Goal: Information Seeking & Learning: Learn about a topic

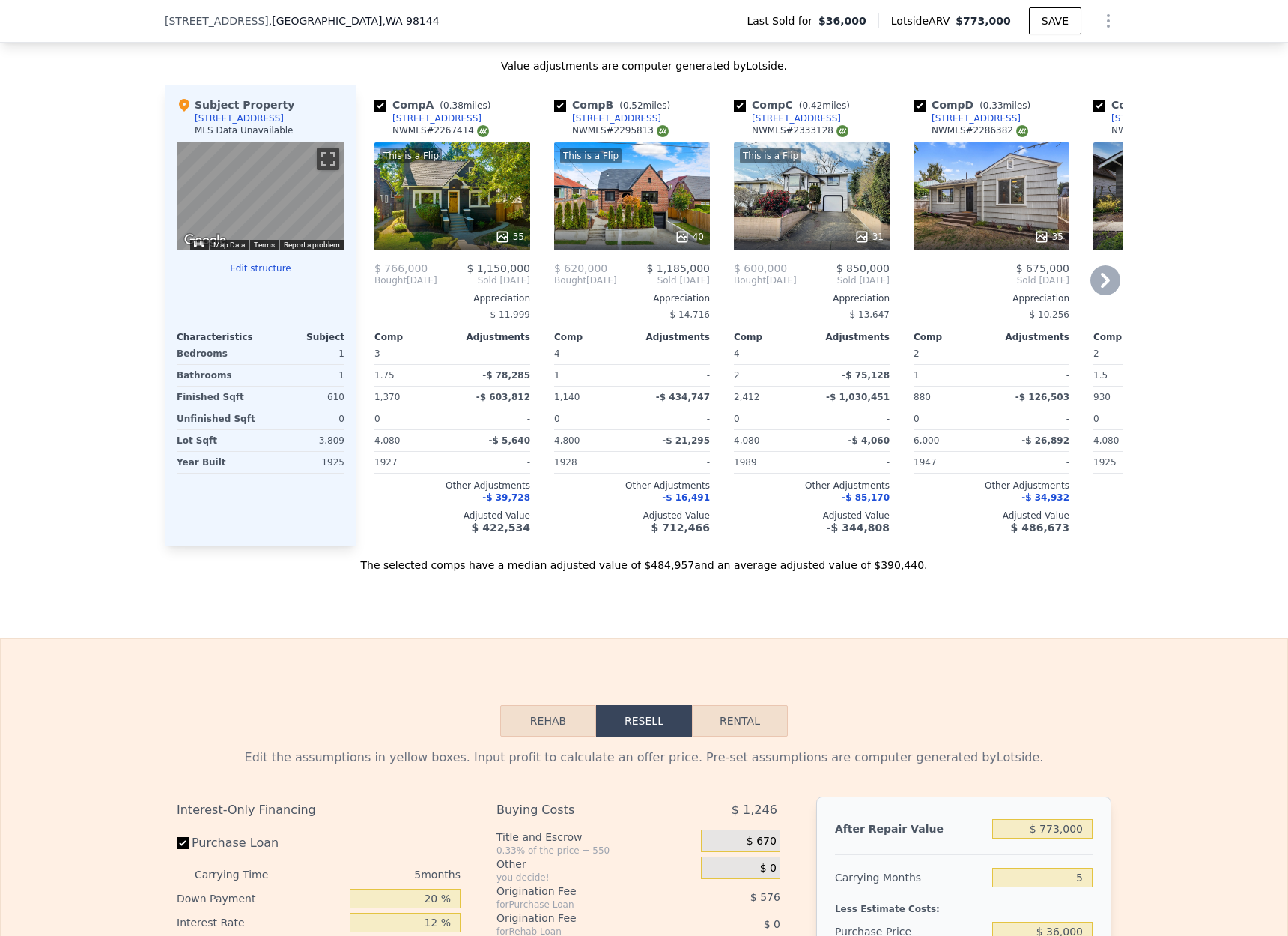
scroll to position [1323, 0]
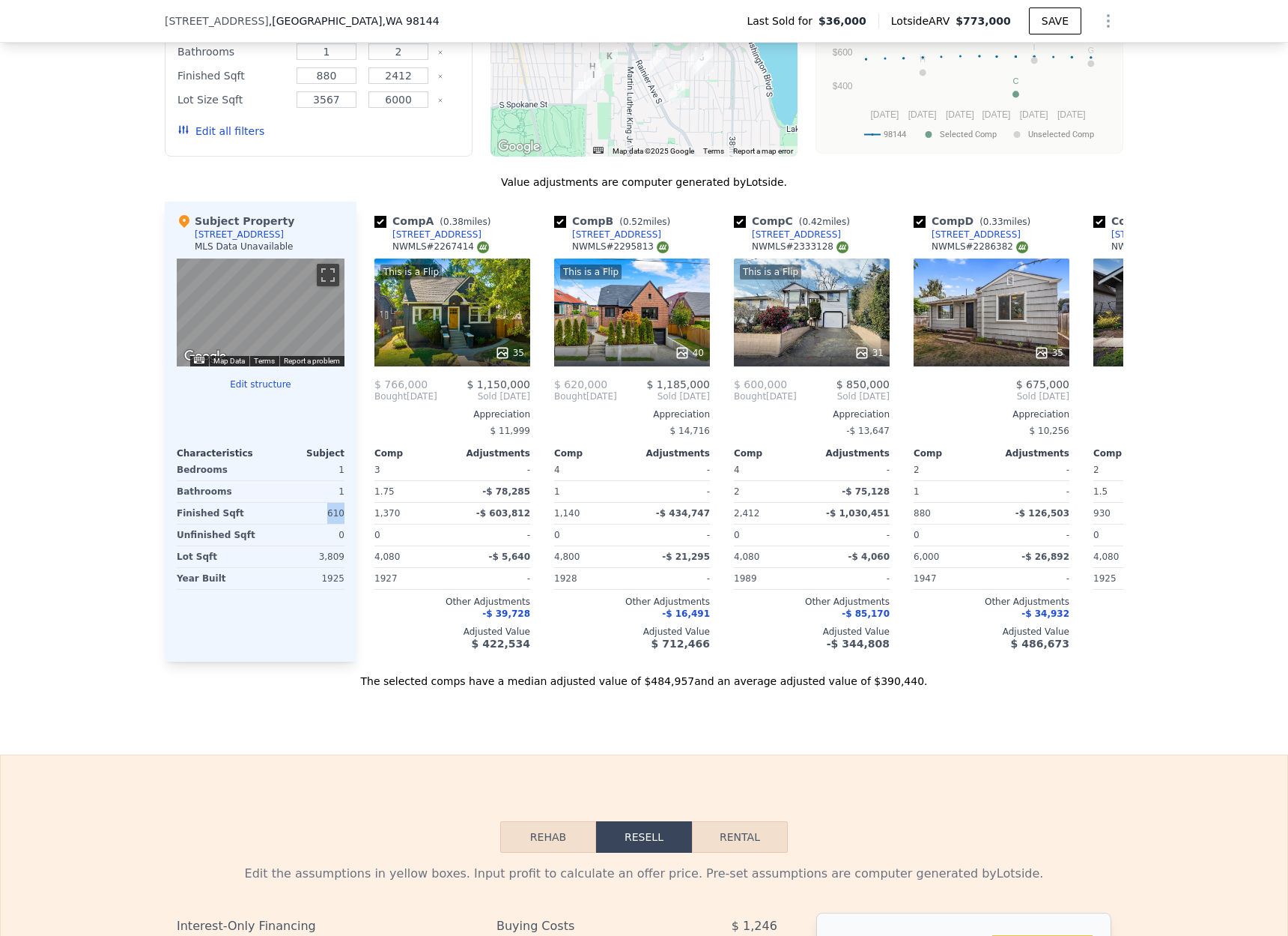
drag, startPoint x: 345, startPoint y: 511, endPoint x: 296, endPoint y: 509, distance: 49.0
click at [296, 509] on div "Subject Property [STREET_ADDRESS] MLS Data Unavailable ← Move left → Move right…" at bounding box center [260, 431] width 191 height 460
click at [299, 509] on div "610" at bounding box center [304, 513] width 81 height 21
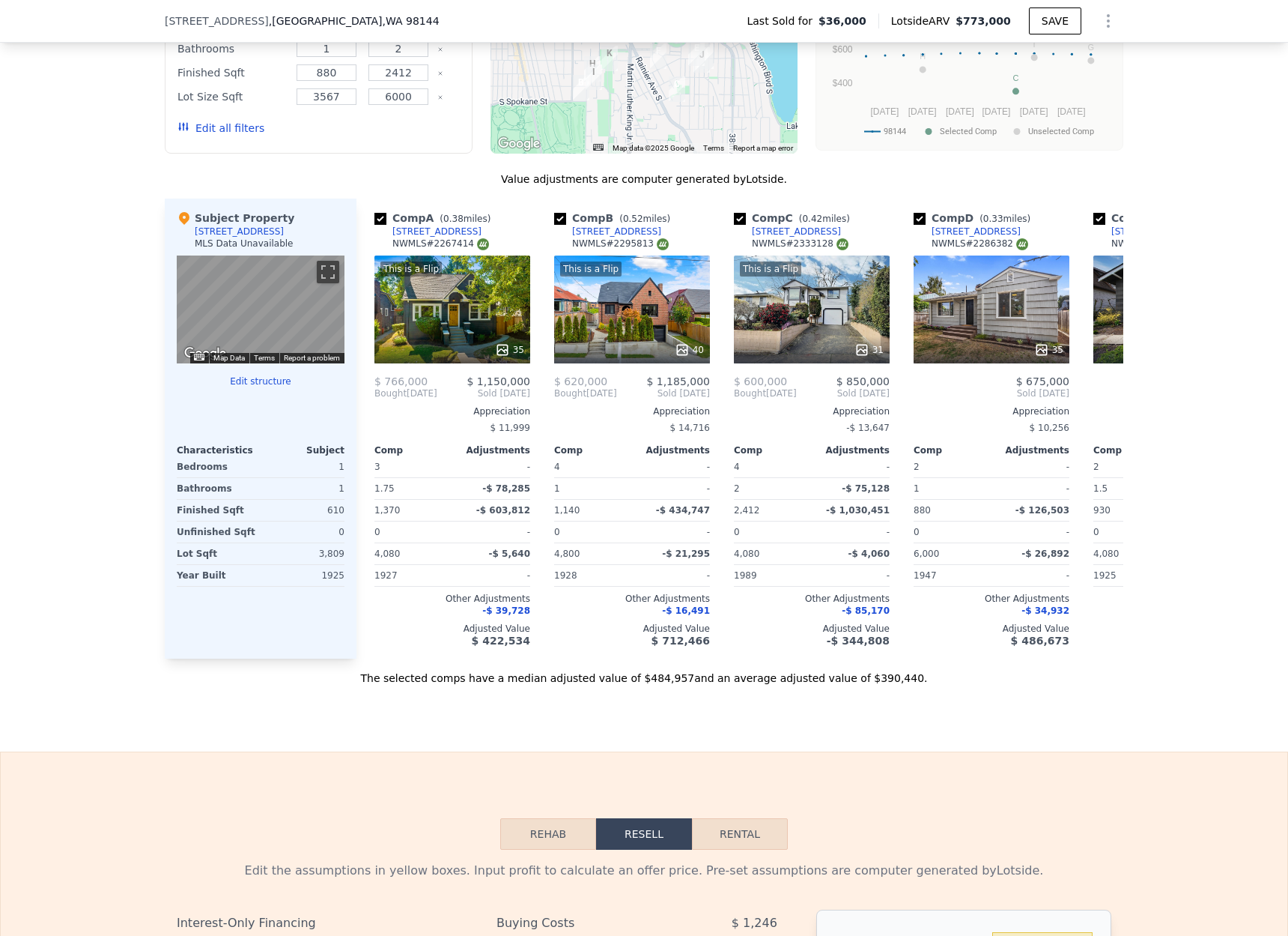
click at [1186, 193] on div "We found 12 sales that match your search Filters Map Prices Modify Comp Filters…" at bounding box center [644, 274] width 1288 height 823
drag, startPoint x: 790, startPoint y: 177, endPoint x: 498, endPoint y: 179, distance: 292.0
click at [498, 179] on div "Value adjustments are computer generated by Lotside ." at bounding box center [644, 179] width 959 height 15
click at [499, 178] on div "Value adjustments are computer generated by Lotside ." at bounding box center [644, 179] width 959 height 15
drag, startPoint x: 499, startPoint y: 176, endPoint x: 791, endPoint y: 182, distance: 292.1
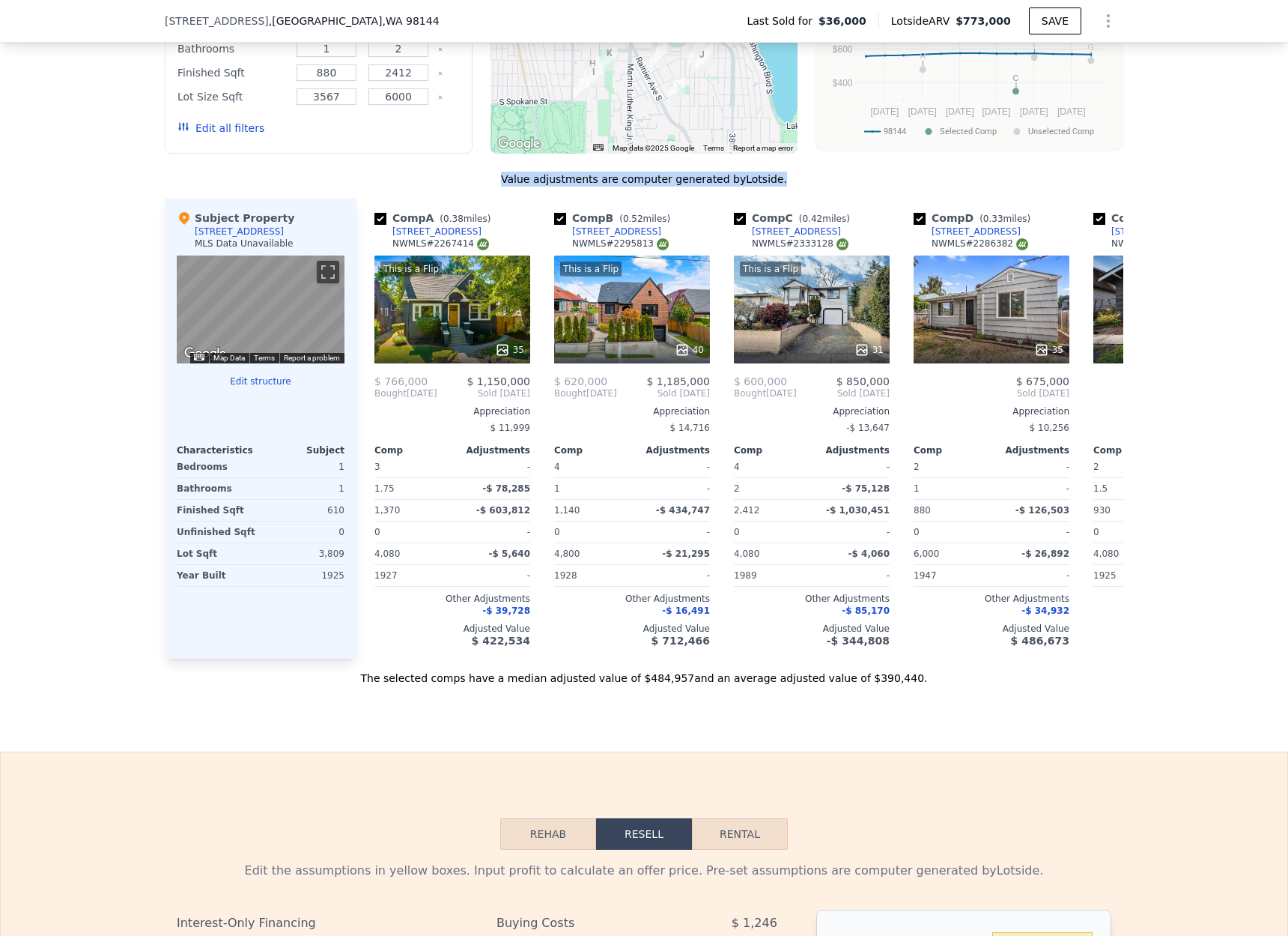
click at [790, 182] on div "Value adjustments are computer generated by Lotside ." at bounding box center [644, 179] width 959 height 15
click at [791, 182] on div "Value adjustments are computer generated by Lotside ." at bounding box center [644, 179] width 959 height 15
drag, startPoint x: 777, startPoint y: 181, endPoint x: 507, endPoint y: 180, distance: 270.0
click at [507, 181] on div "Value adjustments are computer generated by Lotside ." at bounding box center [644, 179] width 959 height 15
click at [507, 179] on div "Value adjustments are computer generated by Lotside ." at bounding box center [644, 179] width 959 height 15
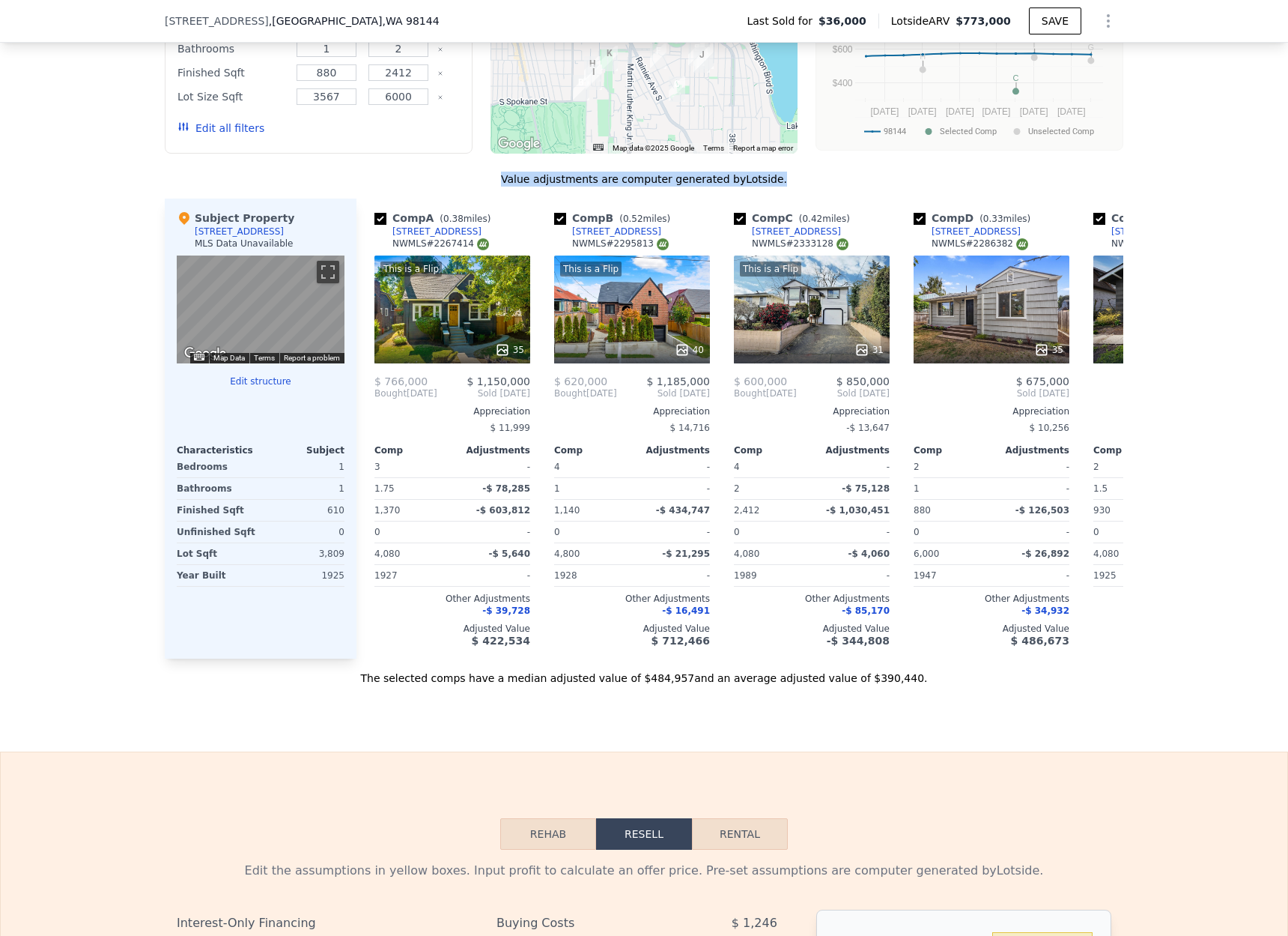
drag, startPoint x: 506, startPoint y: 173, endPoint x: 801, endPoint y: 180, distance: 295.1
click at [801, 180] on div "Value adjustments are computer generated by Lotside ." at bounding box center [644, 179] width 959 height 15
drag, startPoint x: 796, startPoint y: 181, endPoint x: 509, endPoint y: 178, distance: 287.0
click at [509, 178] on div "Value adjustments are computer generated by Lotside ." at bounding box center [644, 179] width 959 height 15
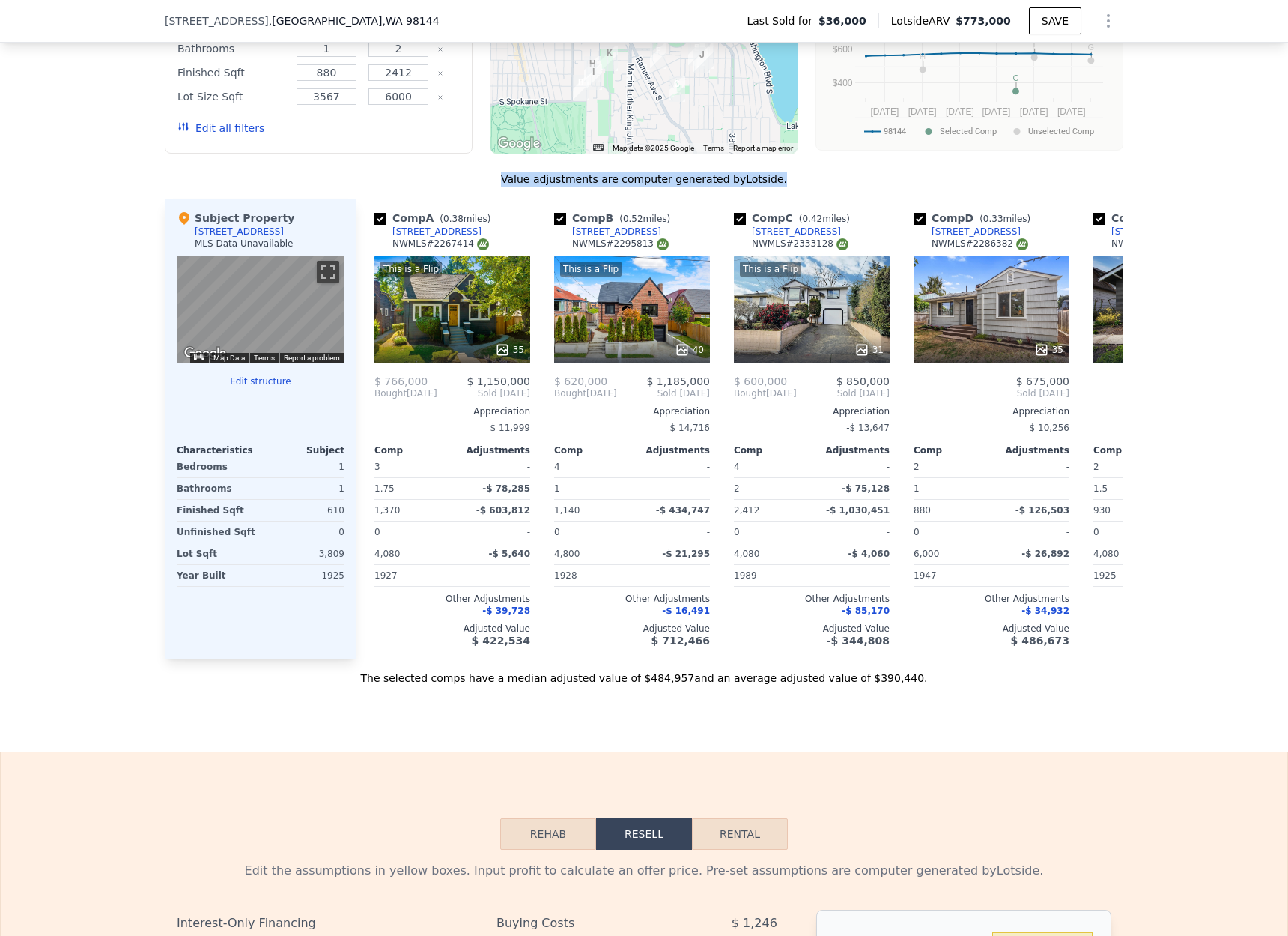
click at [509, 178] on div "Value adjustments are computer generated by Lotside ." at bounding box center [644, 179] width 959 height 15
drag, startPoint x: 512, startPoint y: 177, endPoint x: 780, endPoint y: 180, distance: 268.0
click at [778, 180] on div "Value adjustments are computer generated by Lotside ." at bounding box center [644, 179] width 959 height 15
click at [780, 180] on div "Value adjustments are computer generated by Lotside ." at bounding box center [644, 179] width 959 height 15
click at [772, 179] on div "Value adjustments are computer generated by Lotside ." at bounding box center [644, 179] width 959 height 15
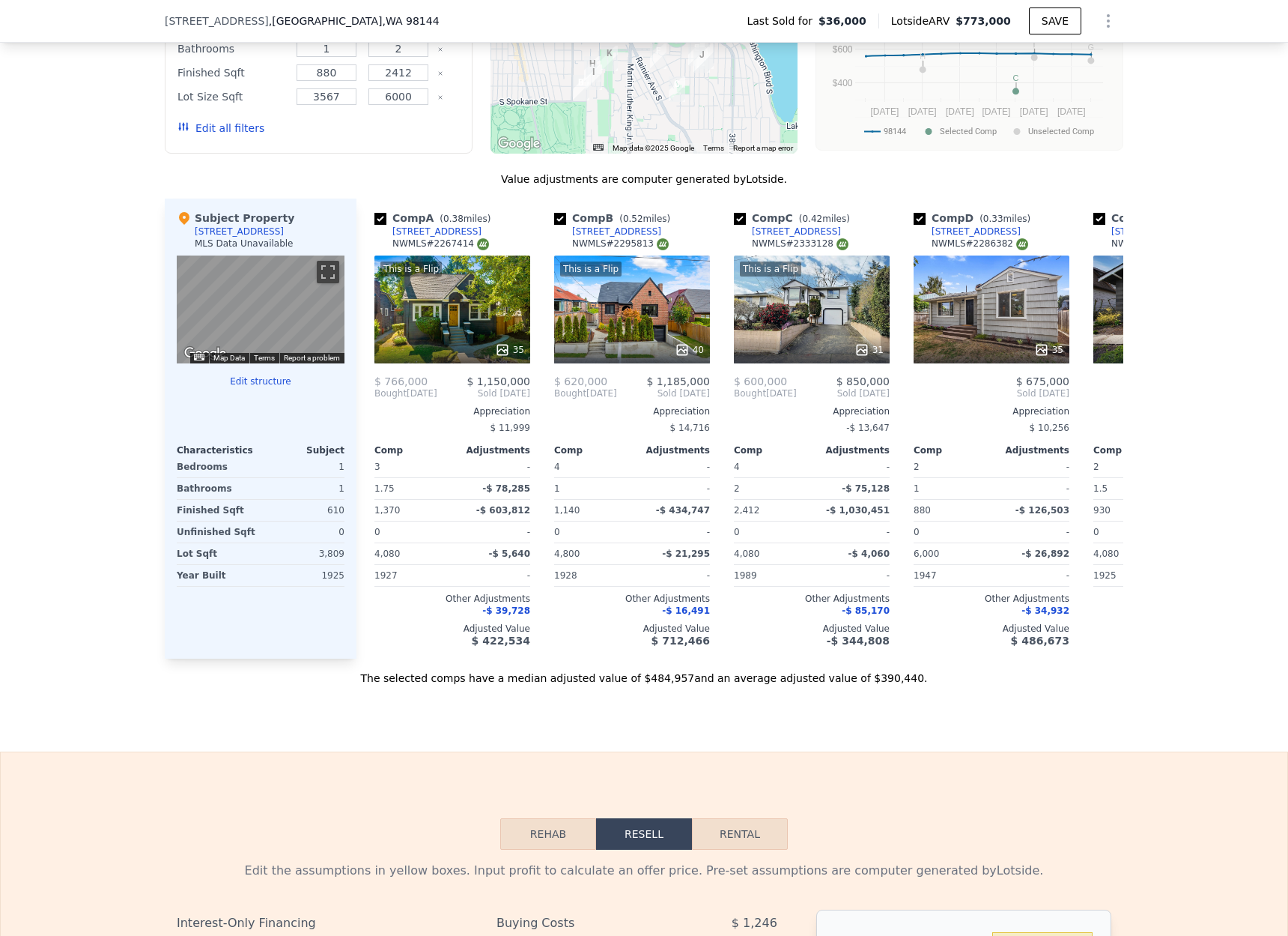
click at [775, 176] on div "Value adjustments are computer generated by Lotside ." at bounding box center [644, 179] width 959 height 15
click at [772, 177] on div "Value adjustments are computer generated by Lotside ." at bounding box center [644, 179] width 959 height 15
drag, startPoint x: 782, startPoint y: 180, endPoint x: 484, endPoint y: 161, distance: 298.6
click at [484, 161] on div "We found 12 sales that match your search Filters Map Prices Modify Comp Filters…" at bounding box center [644, 282] width 959 height 804
drag, startPoint x: 439, startPoint y: 179, endPoint x: 449, endPoint y: 184, distance: 11.2
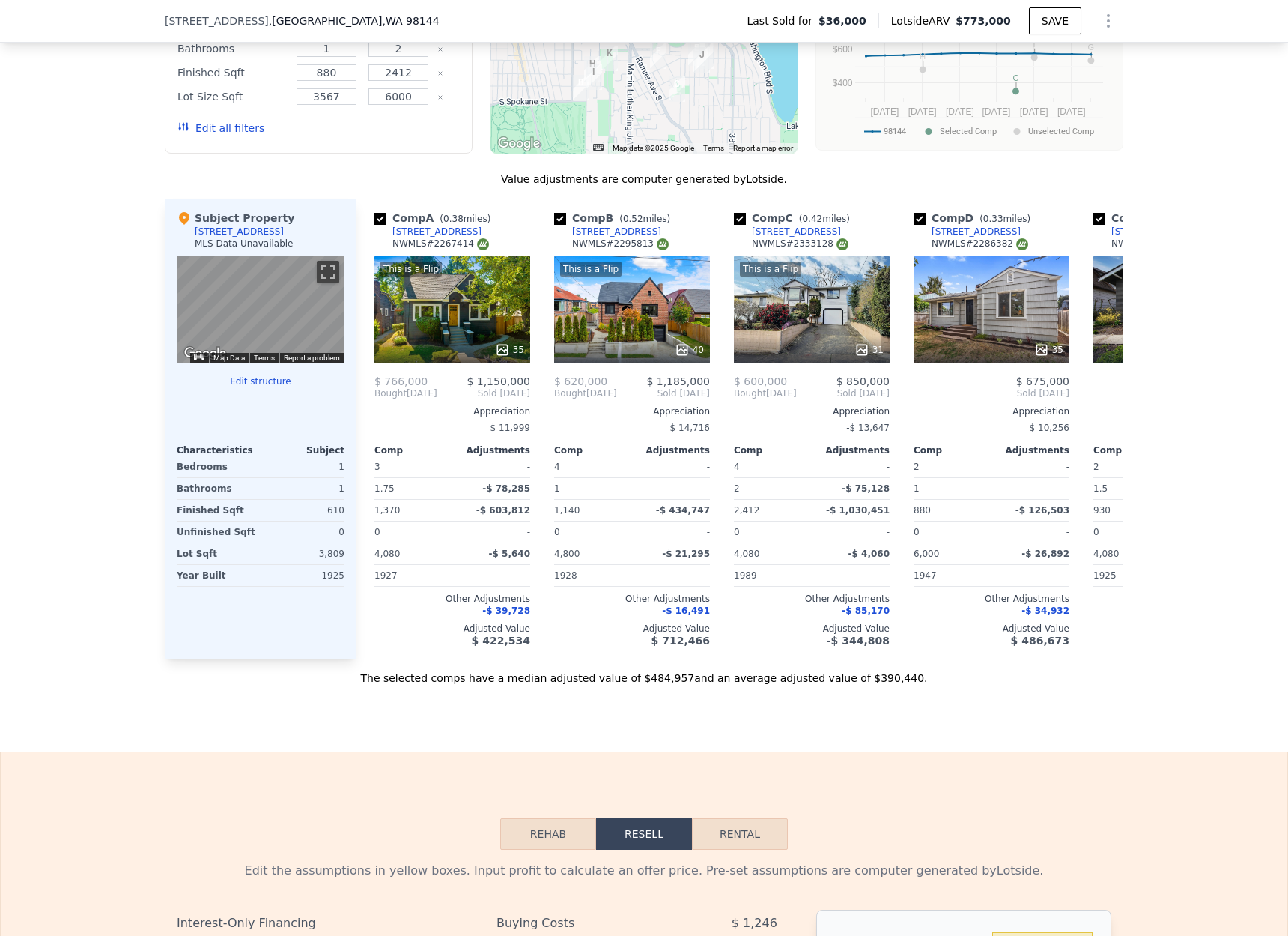
click at [449, 184] on div "Value adjustments are computer generated by Lotside ." at bounding box center [644, 179] width 959 height 15
drag, startPoint x: 783, startPoint y: 182, endPoint x: 507, endPoint y: 182, distance: 276.0
click at [507, 182] on div "Value adjustments are computer generated by Lotside ." at bounding box center [644, 179] width 959 height 15
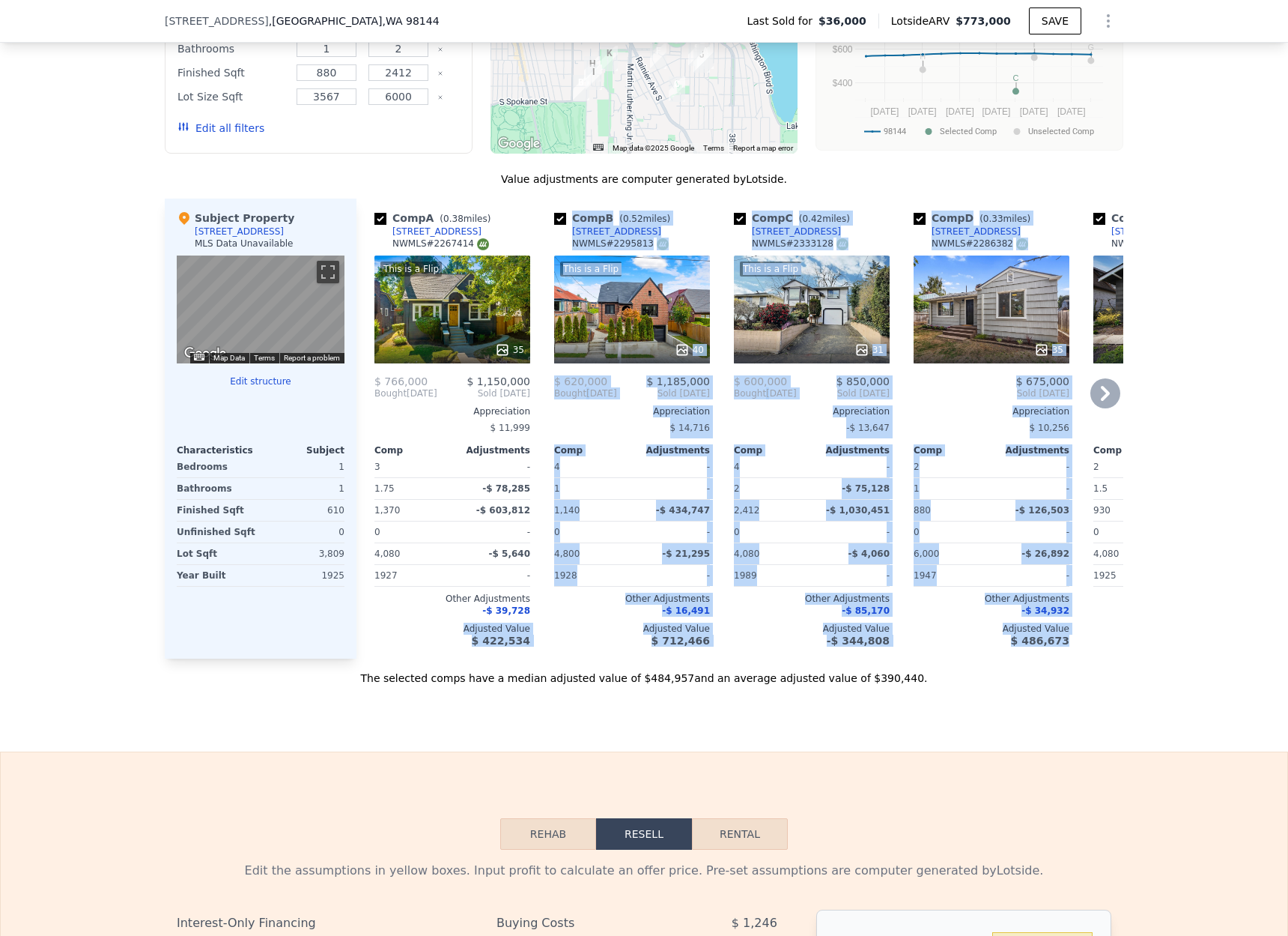
drag, startPoint x: 1071, startPoint y: 640, endPoint x: 458, endPoint y: 632, distance: 613.1
click at [455, 633] on div "Comp A ( 0.38 miles) [STREET_ADDRESS] This is a Flip 35 $ 766,000 $ 1,150,000 B…" at bounding box center [739, 428] width 766 height 460
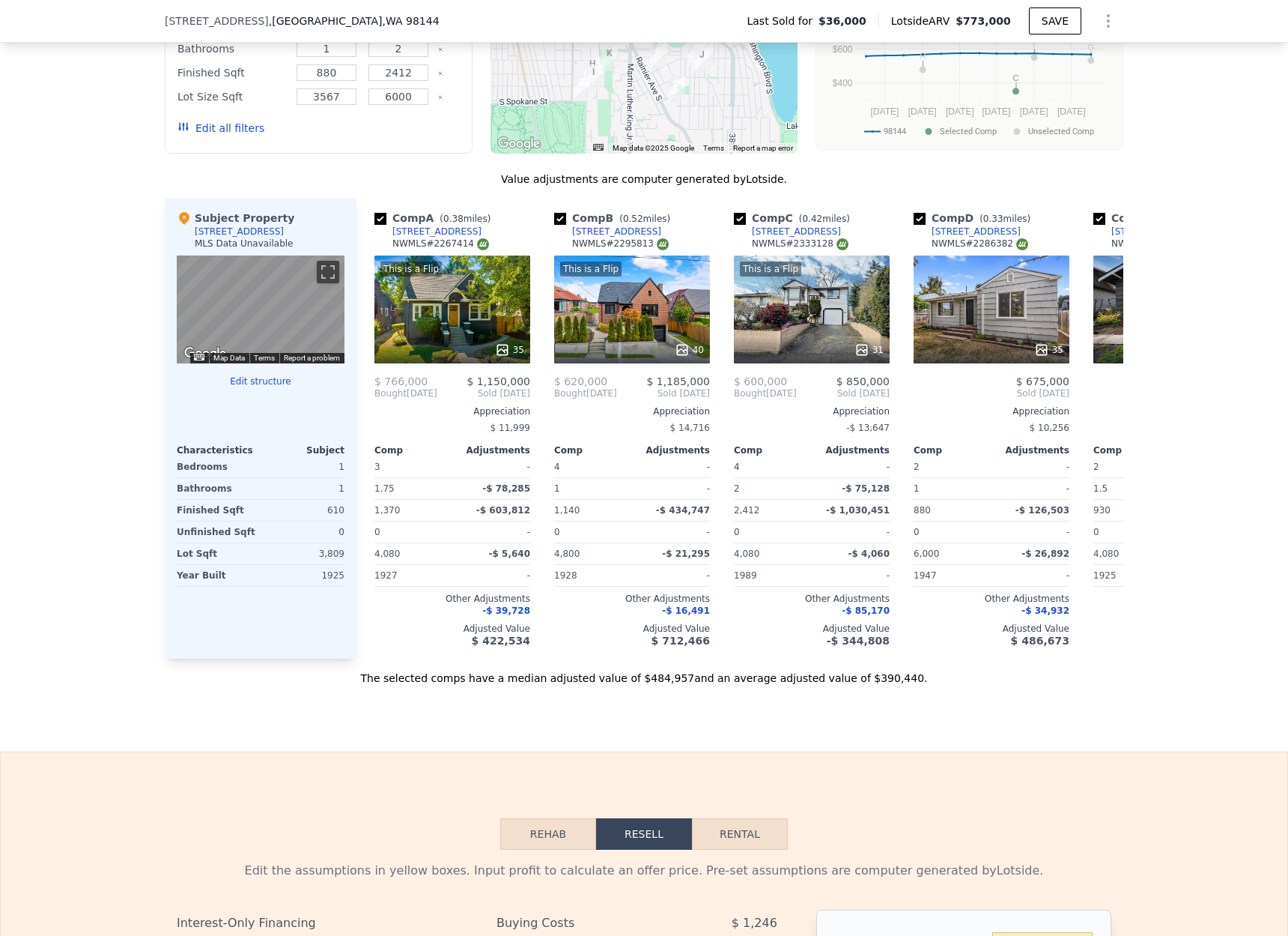
click at [1284, 705] on div "Sale Comps Rental Comps We found 12 sales that match your search Filters Map Pr…" at bounding box center [644, 258] width 1288 height 986
click at [1199, 691] on div "Sale Comps Rental Comps We found 12 sales that match your search Filters Map Pr…" at bounding box center [644, 258] width 1288 height 986
drag, startPoint x: 914, startPoint y: 682, endPoint x: 365, endPoint y: 681, distance: 549.0
click at [393, 683] on div "The selected comps have a median adjusted value of $484,957 and an average adju…" at bounding box center [644, 671] width 959 height 27
click at [365, 680] on div "The selected comps have a median adjusted value of $484,957 and an average adju…" at bounding box center [644, 671] width 959 height 27
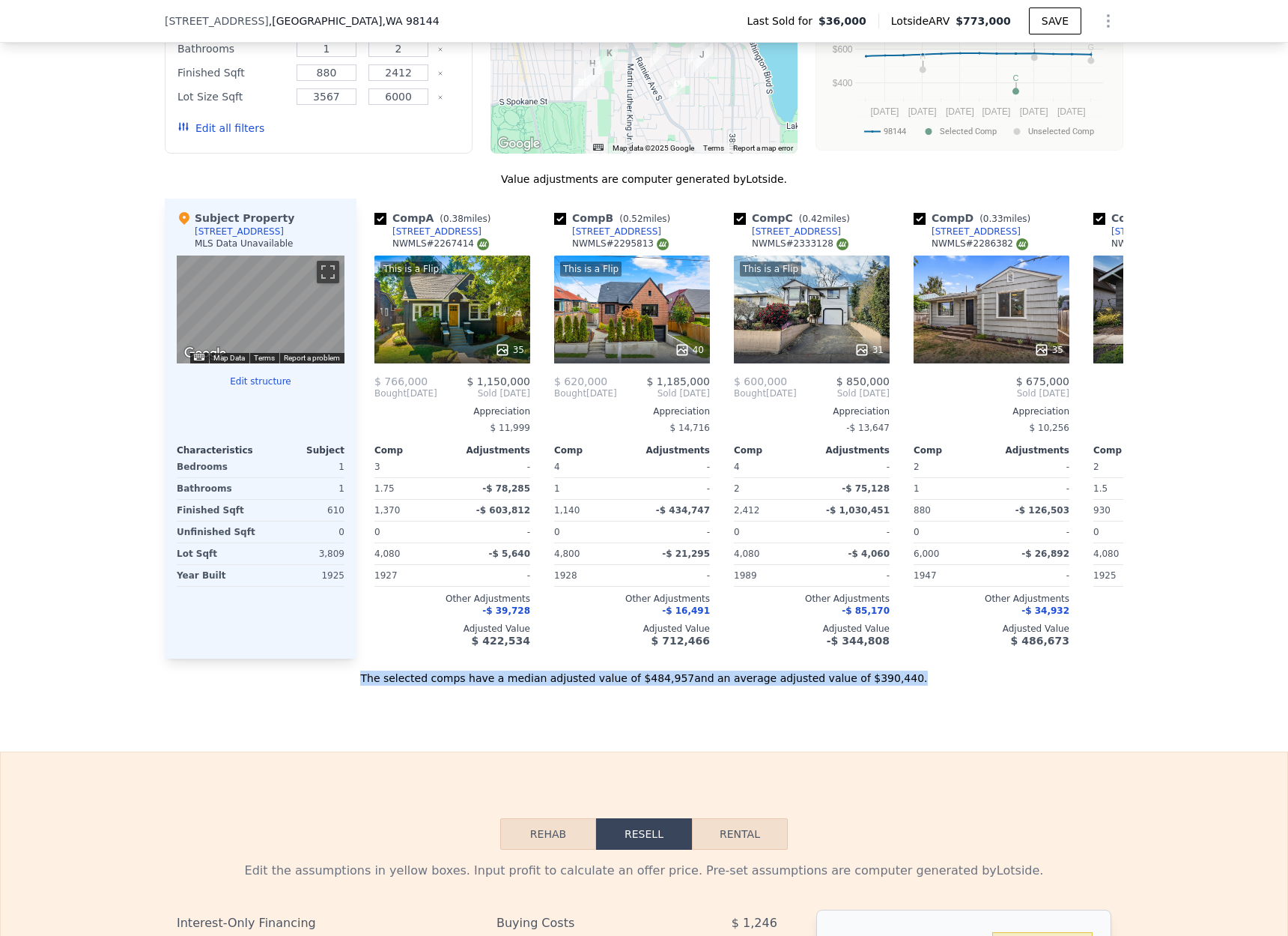
drag, startPoint x: 373, startPoint y: 680, endPoint x: 947, endPoint y: 683, distance: 574.0
click at [947, 683] on div "The selected comps have a median adjusted value of $484,957 and an average adju…" at bounding box center [644, 671] width 959 height 27
click at [964, 677] on div "The selected comps have a median adjusted value of $484,957 and an average adju…" at bounding box center [644, 671] width 959 height 27
drag, startPoint x: 948, startPoint y: 677, endPoint x: 364, endPoint y: 671, distance: 584.0
click at [364, 675] on div "The selected comps have a median adjusted value of $484,957 and an average adju…" at bounding box center [644, 671] width 959 height 27
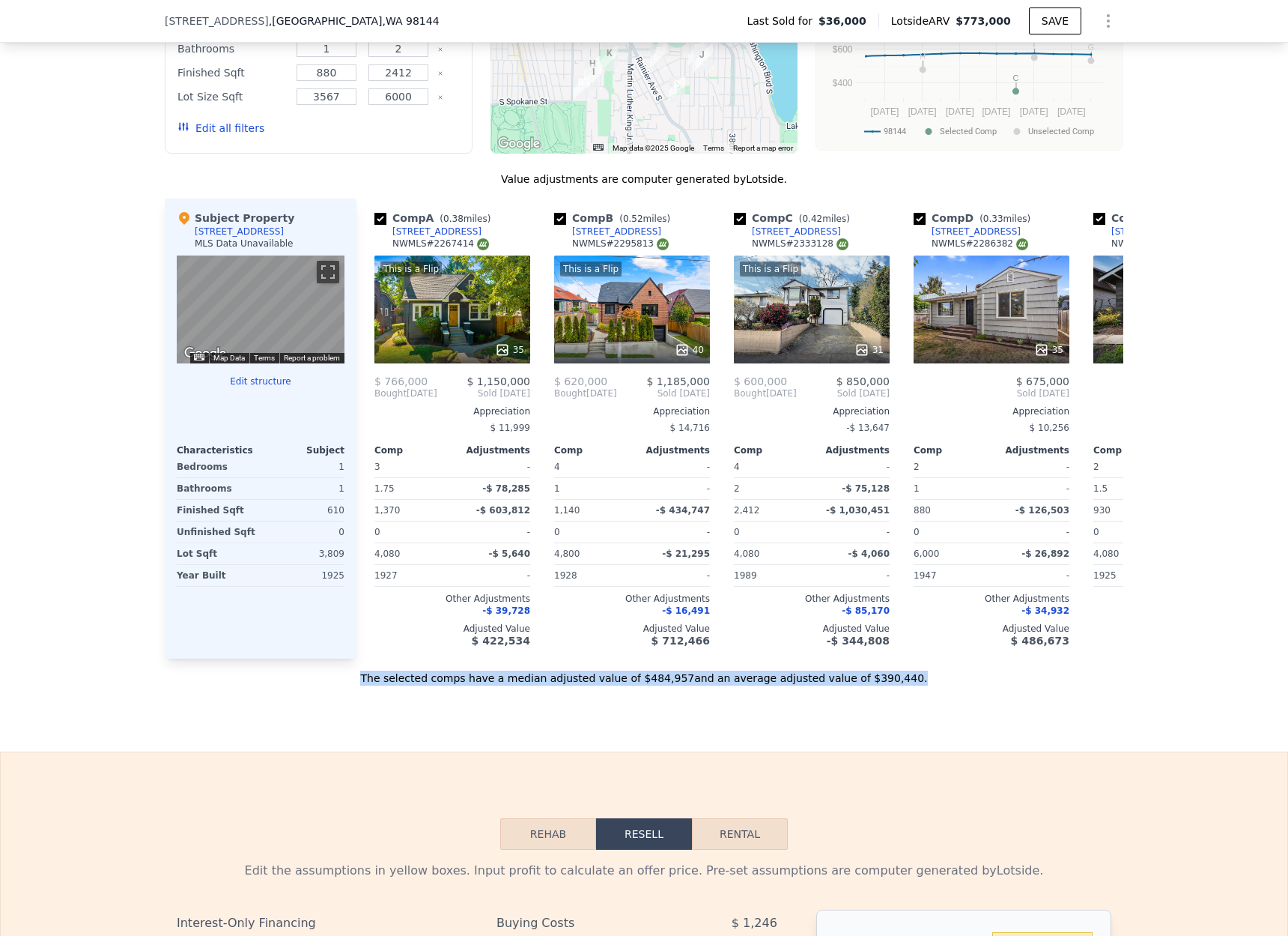
click at [364, 671] on div "The selected comps have a median adjusted value of $484,957 and an average adju…" at bounding box center [644, 671] width 959 height 27
drag, startPoint x: 381, startPoint y: 673, endPoint x: 964, endPoint y: 671, distance: 583.0
click at [958, 672] on div "The selected comps have a median adjusted value of $484,957 and an average adju…" at bounding box center [644, 671] width 959 height 27
click at [932, 677] on div "The selected comps have a median adjusted value of $484,957 and an average adju…" at bounding box center [644, 671] width 959 height 27
click at [908, 681] on div "The selected comps have a median adjusted value of $484,957 and an average adju…" at bounding box center [644, 671] width 959 height 27
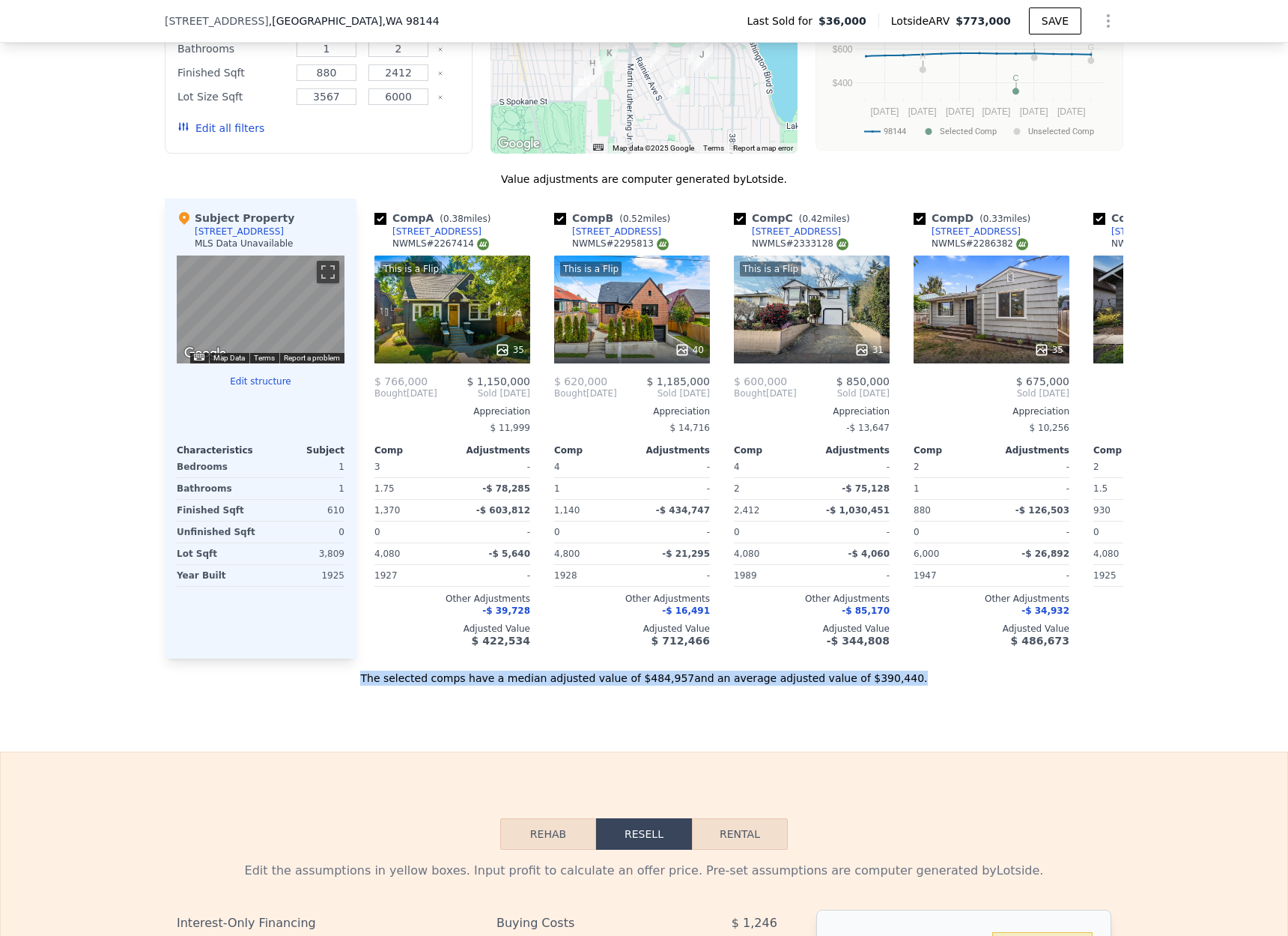
drag, startPoint x: 908, startPoint y: 678, endPoint x: 339, endPoint y: 651, distance: 569.6
click at [385, 681] on div "The selected comps have a median adjusted value of $484,957 and an average adju…" at bounding box center [644, 671] width 959 height 27
click at [337, 650] on div "Subject Property [STREET_ADDRESS] MLS Data Unavailable ← Move left → Move right…" at bounding box center [260, 428] width 191 height 460
drag, startPoint x: 386, startPoint y: 677, endPoint x: 904, endPoint y: 677, distance: 518.0
click at [904, 678] on div "The selected comps have a median adjusted value of $484,957 and an average adju…" at bounding box center [644, 671] width 959 height 27
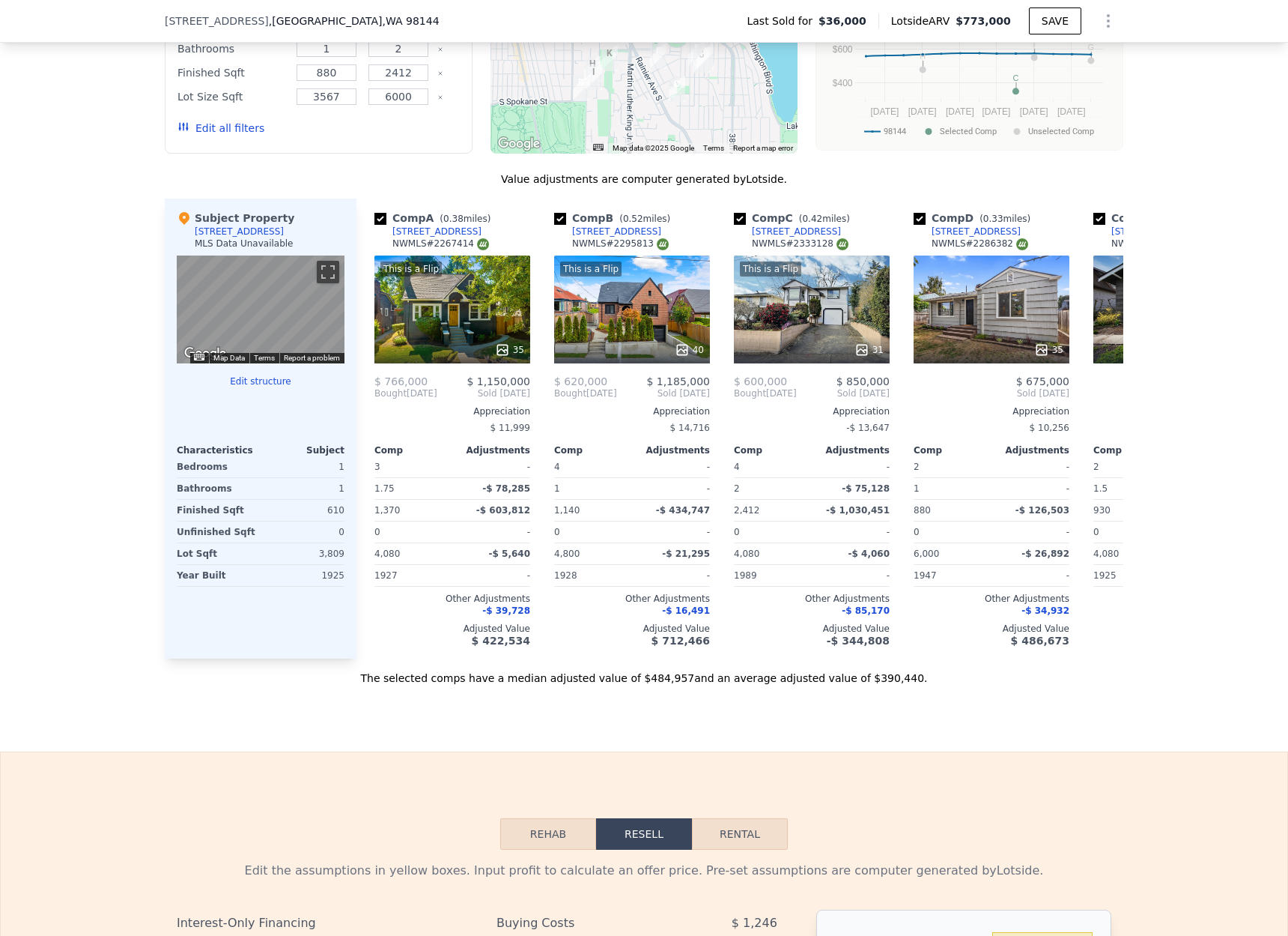
click at [906, 677] on div "The selected comps have a median adjusted value of $484,957 and an average adju…" at bounding box center [644, 671] width 959 height 27
